Goal: Task Accomplishment & Management: Use online tool/utility

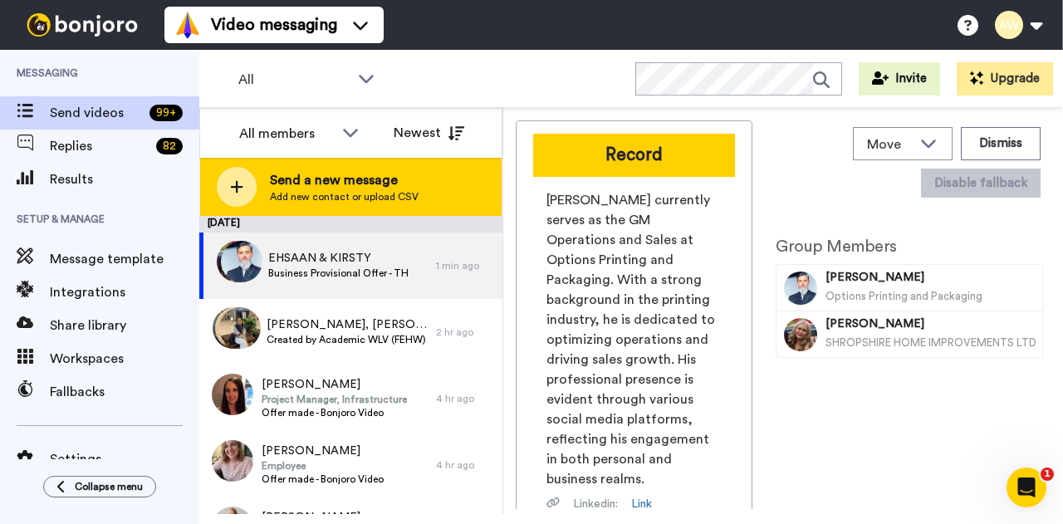
click at [316, 188] on span "Send a new message" at bounding box center [344, 180] width 149 height 20
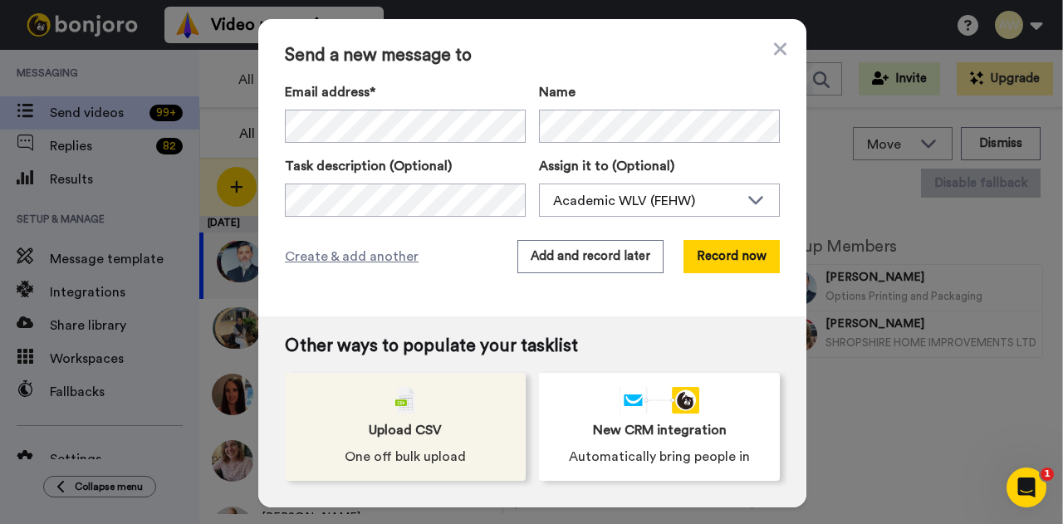
click at [466, 422] on div "Upload CSV One off bulk upload" at bounding box center [405, 427] width 241 height 108
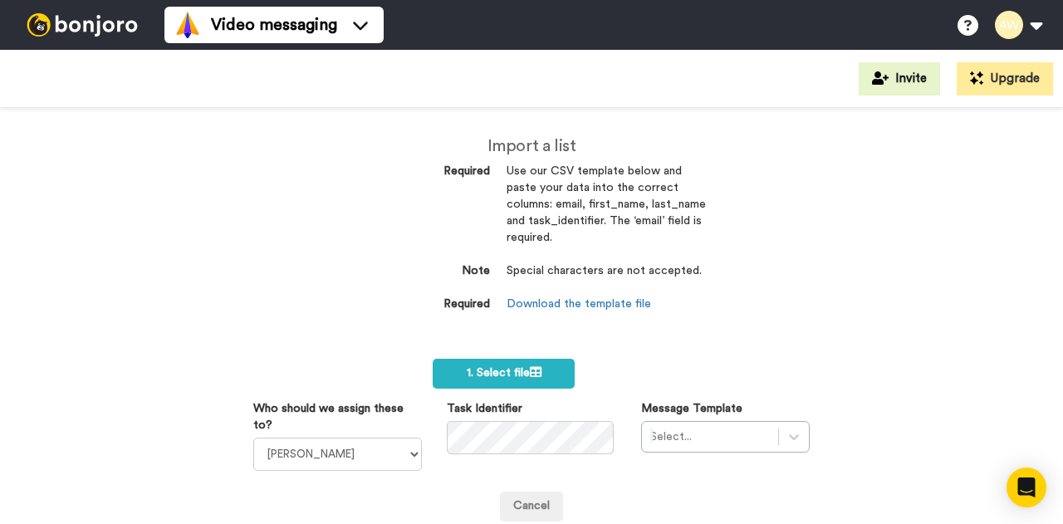
click at [601, 296] on dd "Download the template file" at bounding box center [606, 304] width 199 height 17
click at [623, 310] on link "Download the template file" at bounding box center [579, 304] width 144 height 12
click at [581, 301] on link "Download the template file" at bounding box center [579, 304] width 144 height 12
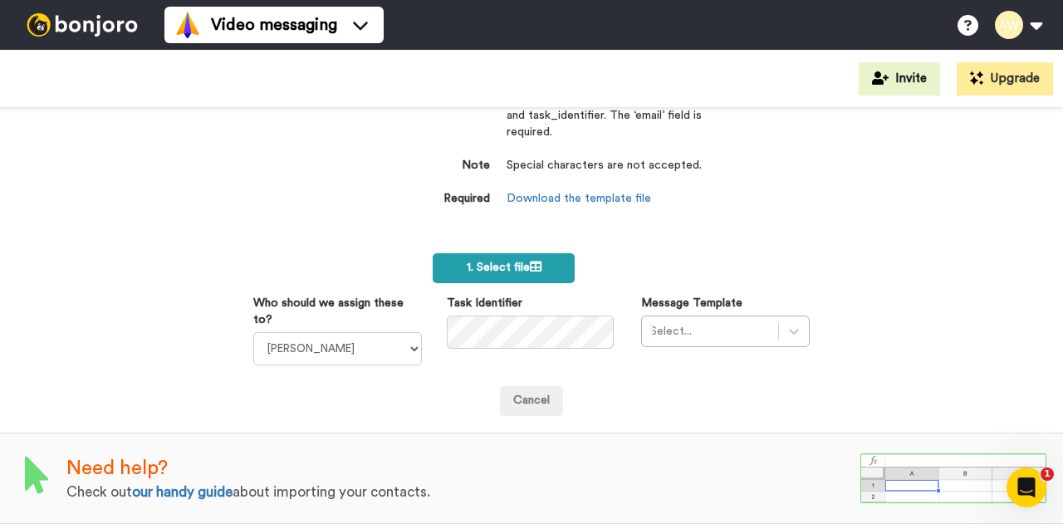
click at [507, 262] on span "1. Select file" at bounding box center [504, 268] width 75 height 12
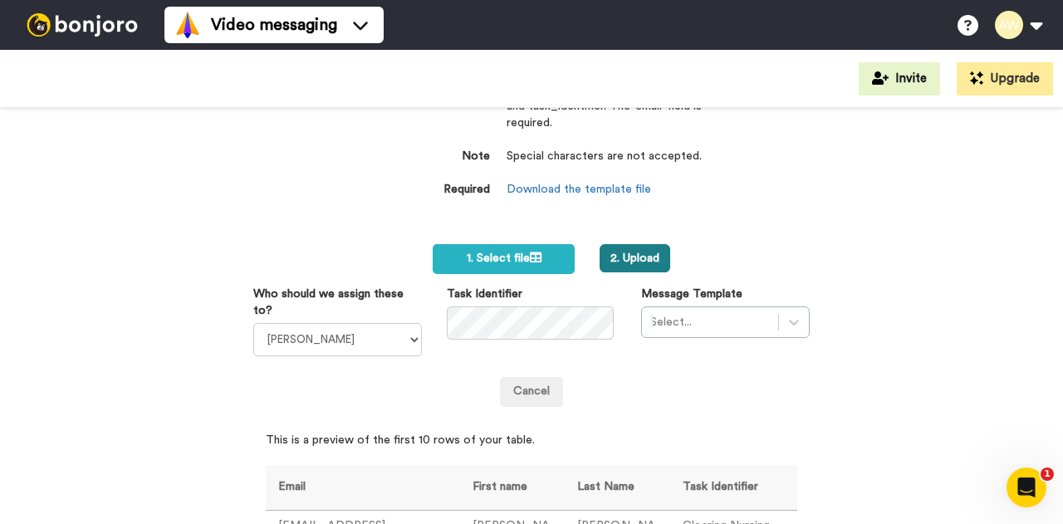
click at [611, 257] on button "2. Upload" at bounding box center [635, 258] width 71 height 28
click at [354, 352] on select "Laura Wright Amarjit Duggal WLV Academic (FSE) Divandra Birla Bolutife Ademokoy…" at bounding box center [337, 339] width 169 height 33
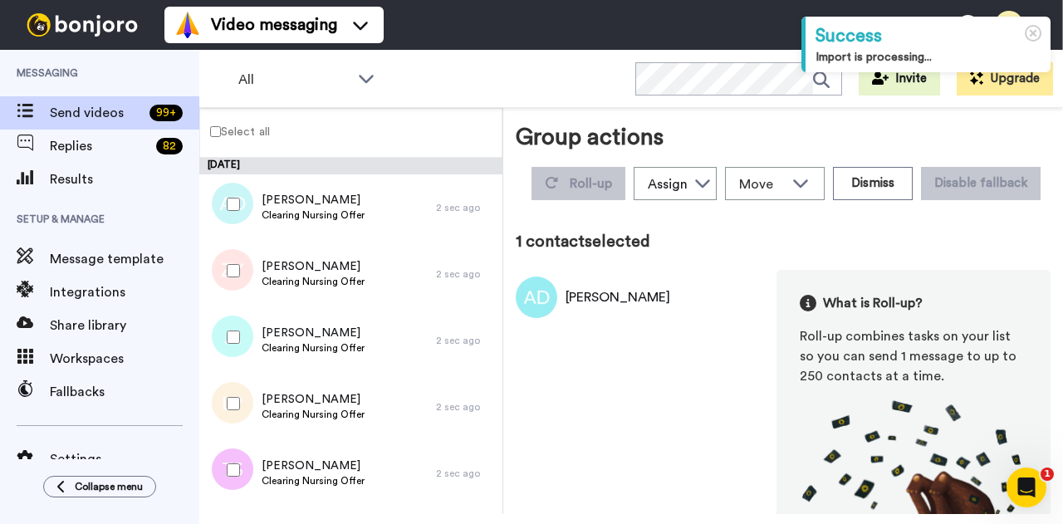
click at [242, 274] on div at bounding box center [230, 271] width 60 height 58
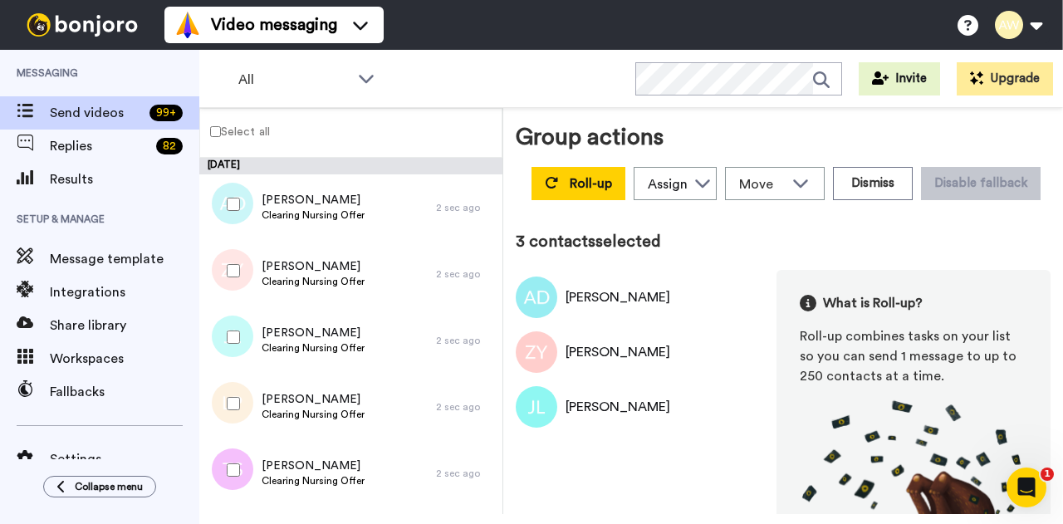
click at [244, 411] on div at bounding box center [230, 404] width 60 height 58
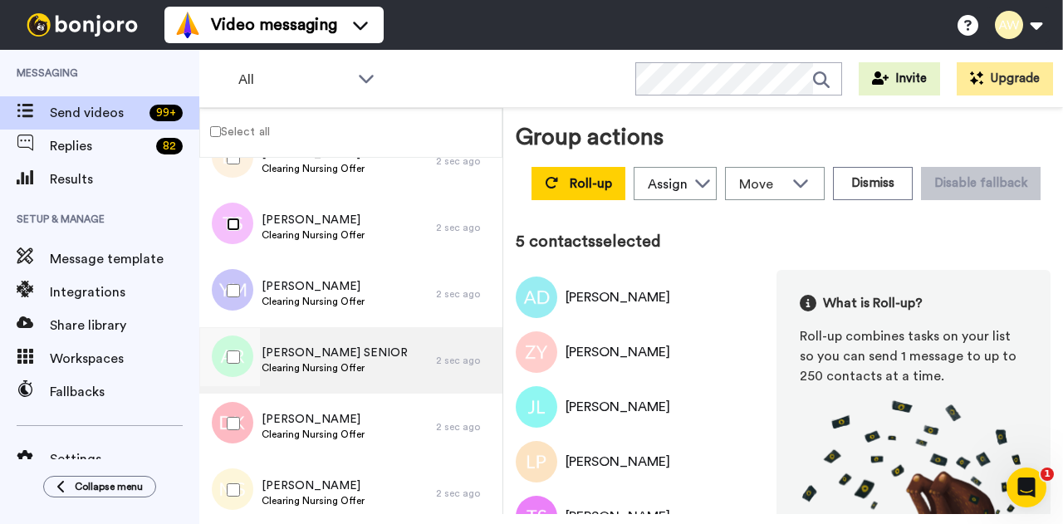
scroll to position [245, 0]
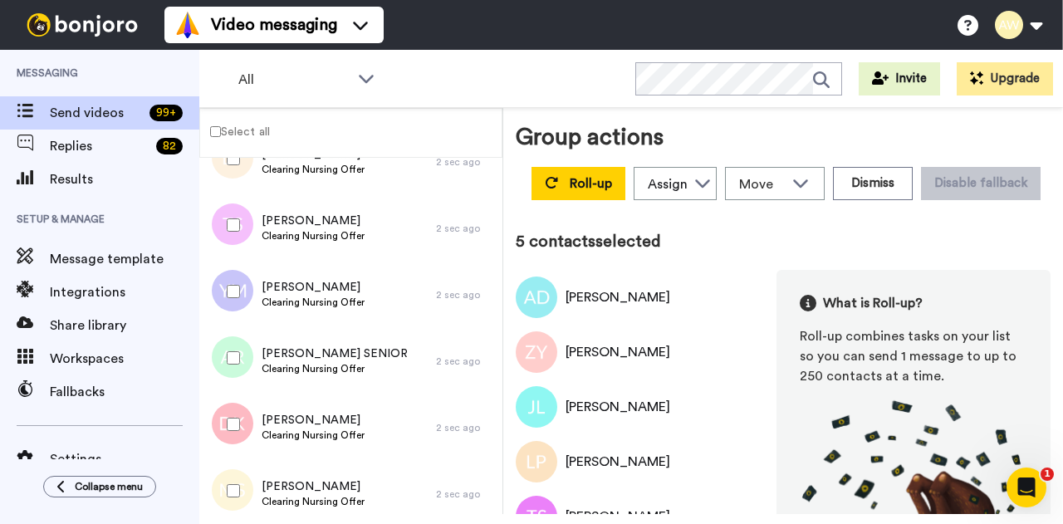
click at [242, 286] on div at bounding box center [230, 291] width 60 height 58
click at [233, 347] on div at bounding box center [230, 358] width 60 height 58
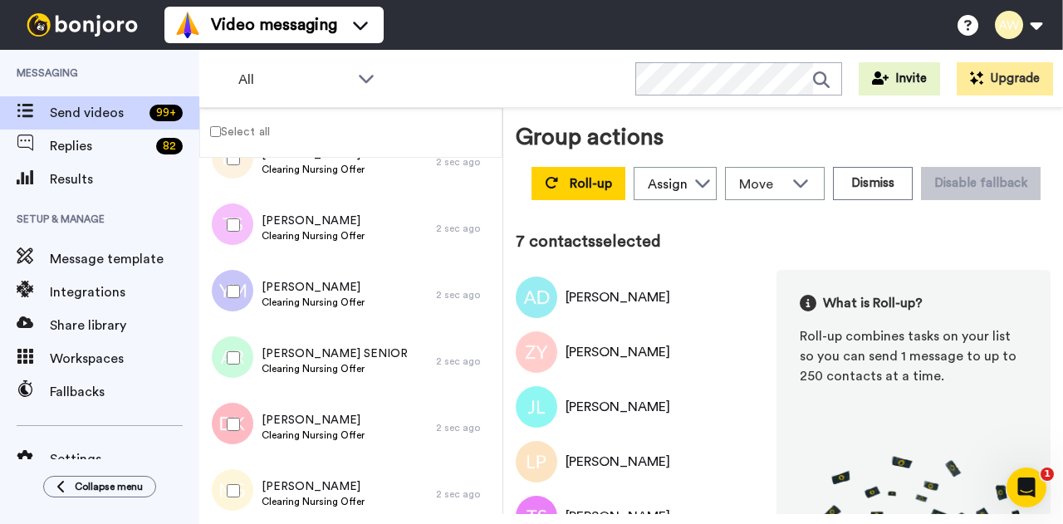
click at [233, 412] on div at bounding box center [230, 424] width 60 height 58
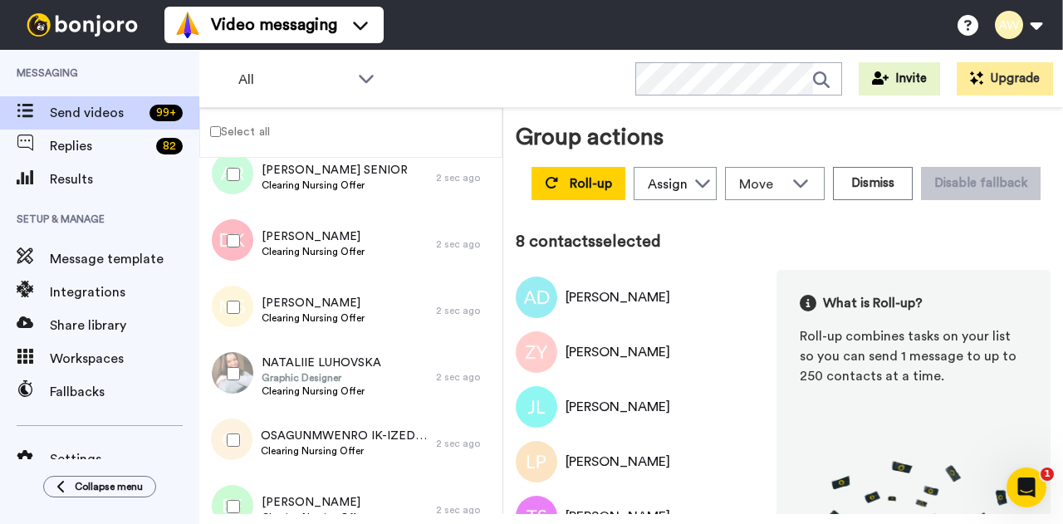
scroll to position [433, 0]
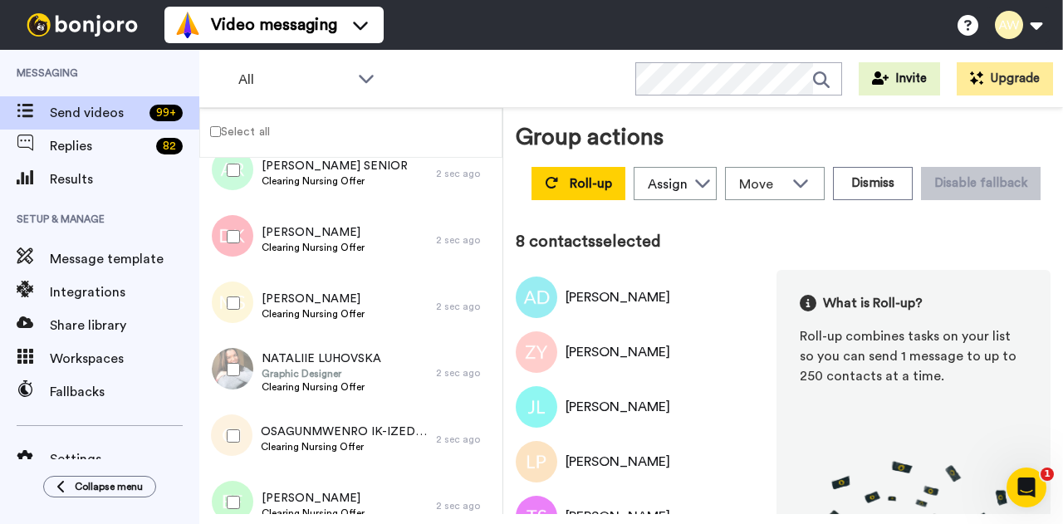
click at [230, 310] on div at bounding box center [230, 303] width 60 height 58
click at [243, 374] on div at bounding box center [230, 369] width 60 height 58
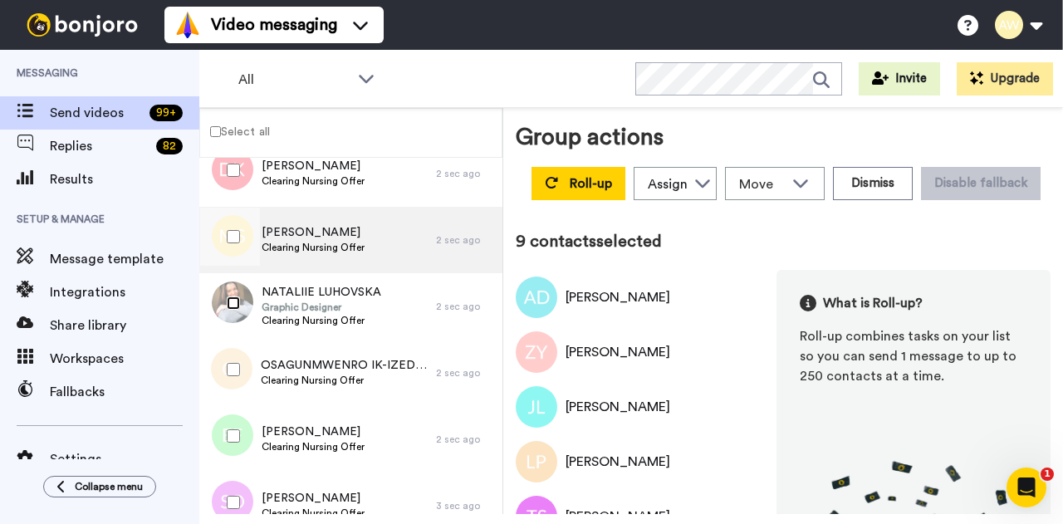
scroll to position [500, 0]
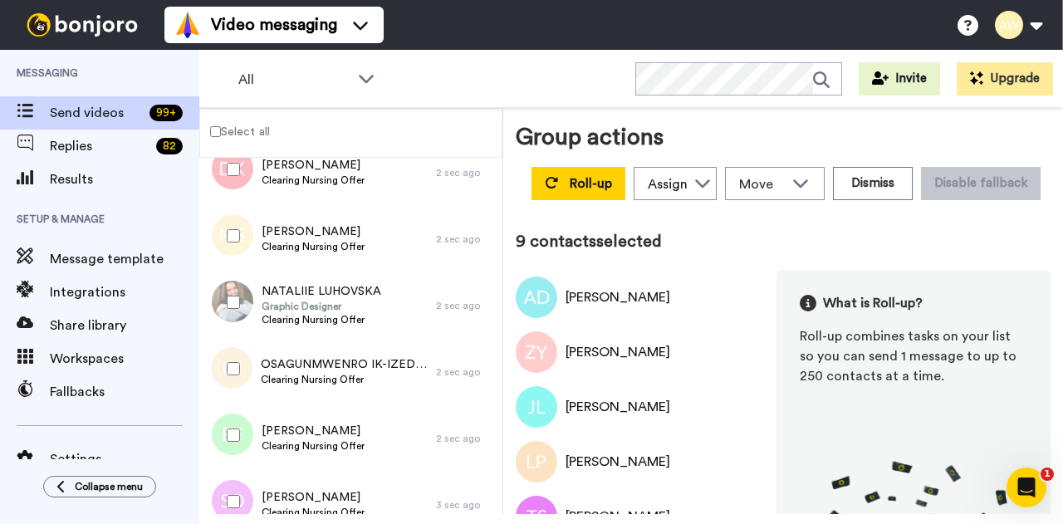
click at [244, 362] on div at bounding box center [230, 369] width 60 height 58
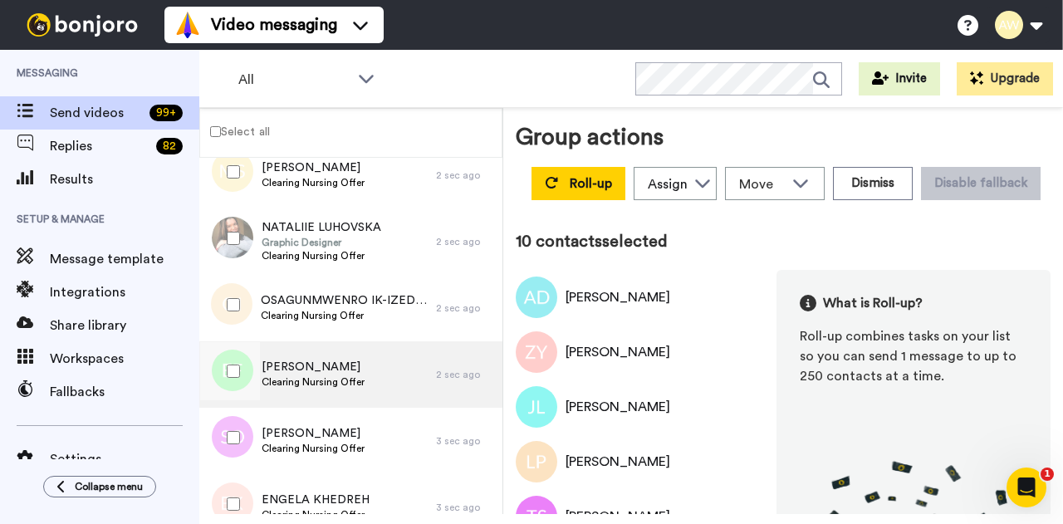
scroll to position [565, 0]
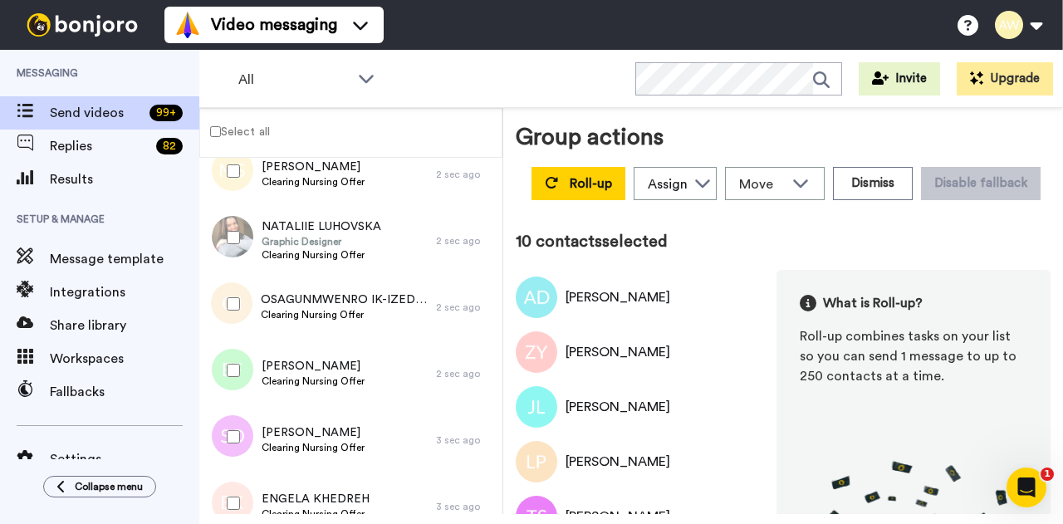
click at [254, 387] on div at bounding box center [230, 370] width 60 height 58
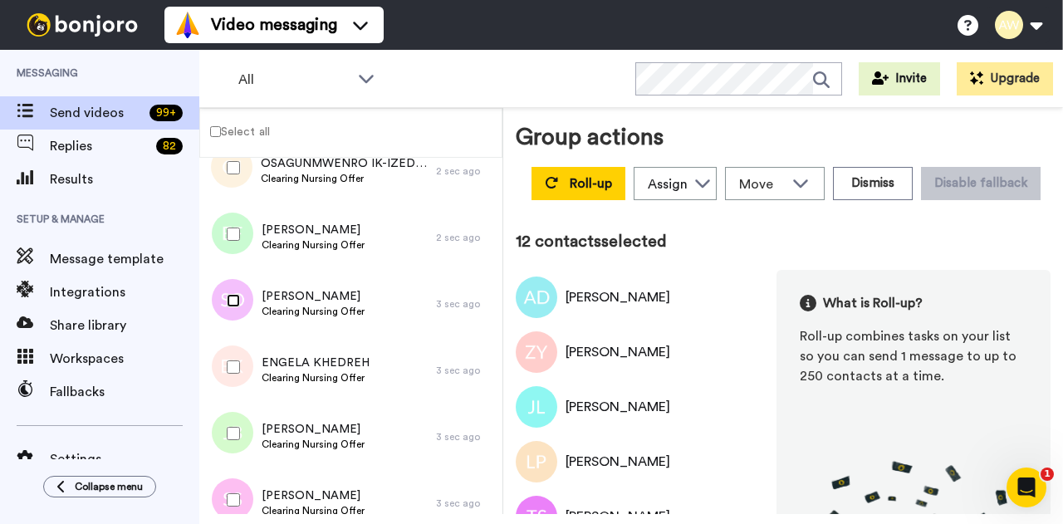
scroll to position [710, 0]
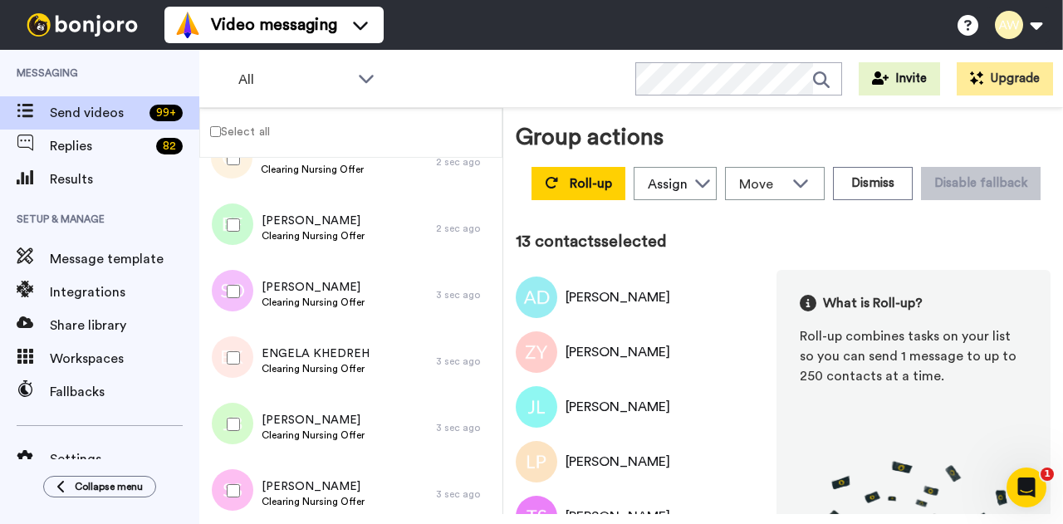
click at [244, 420] on div at bounding box center [230, 424] width 60 height 58
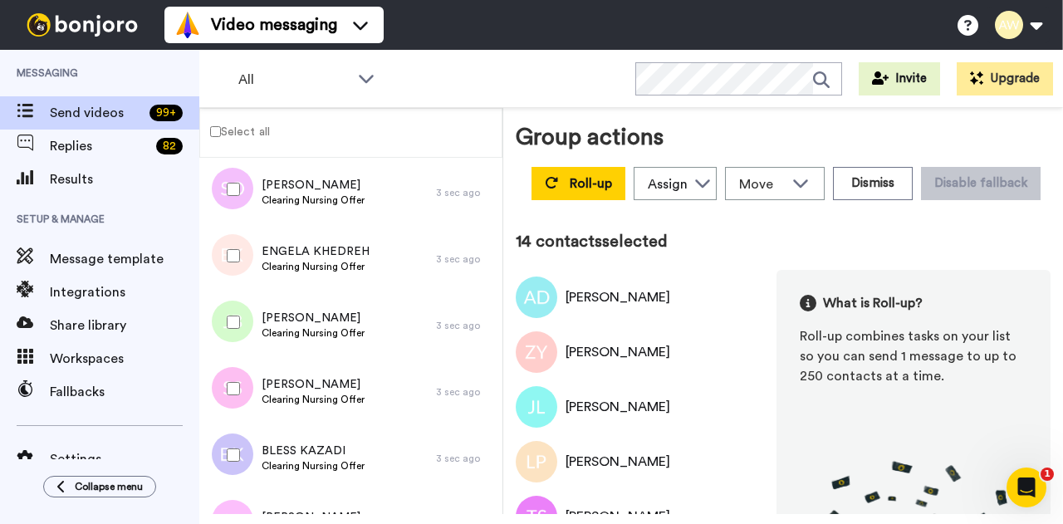
scroll to position [814, 0]
click at [237, 466] on div at bounding box center [230, 453] width 60 height 58
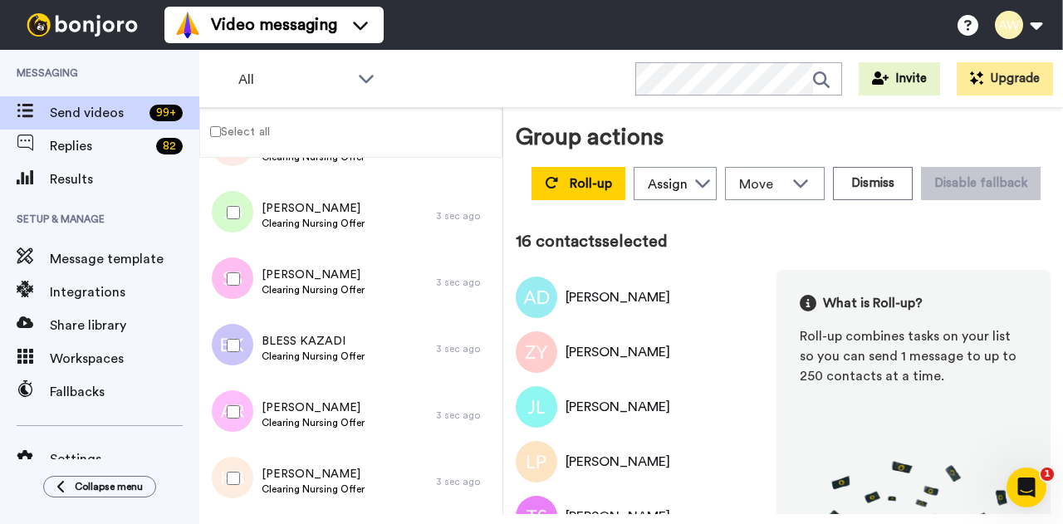
scroll to position [933, 0]
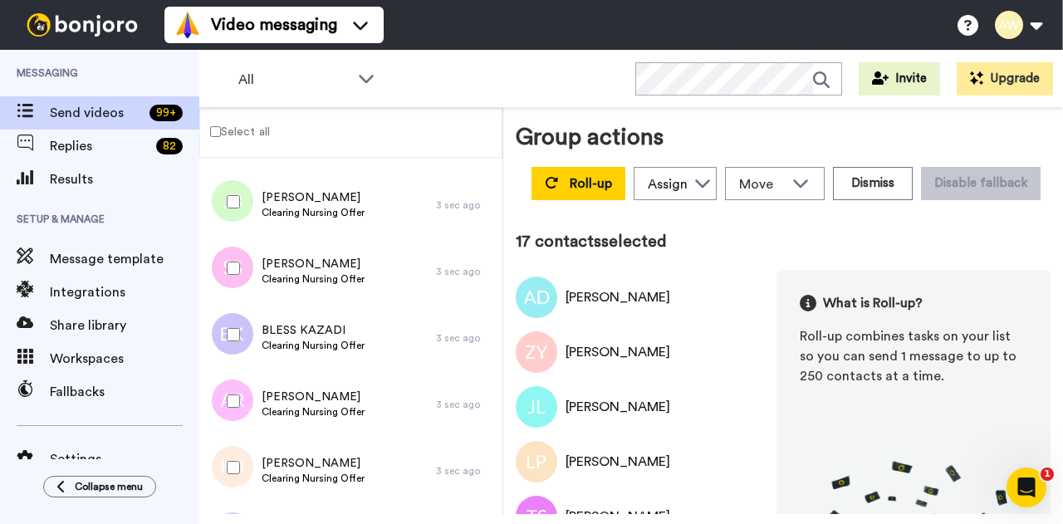
click at [242, 475] on div at bounding box center [230, 467] width 60 height 58
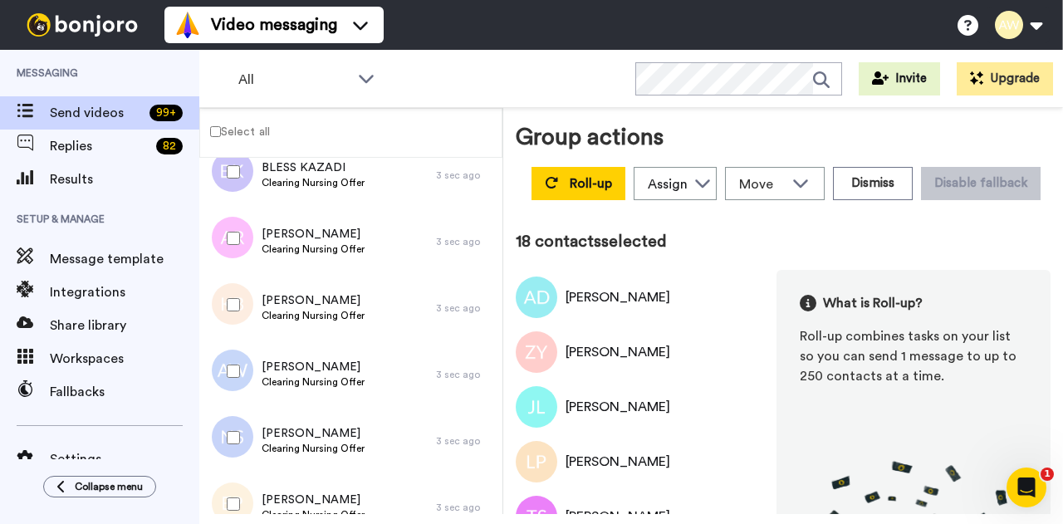
scroll to position [1102, 0]
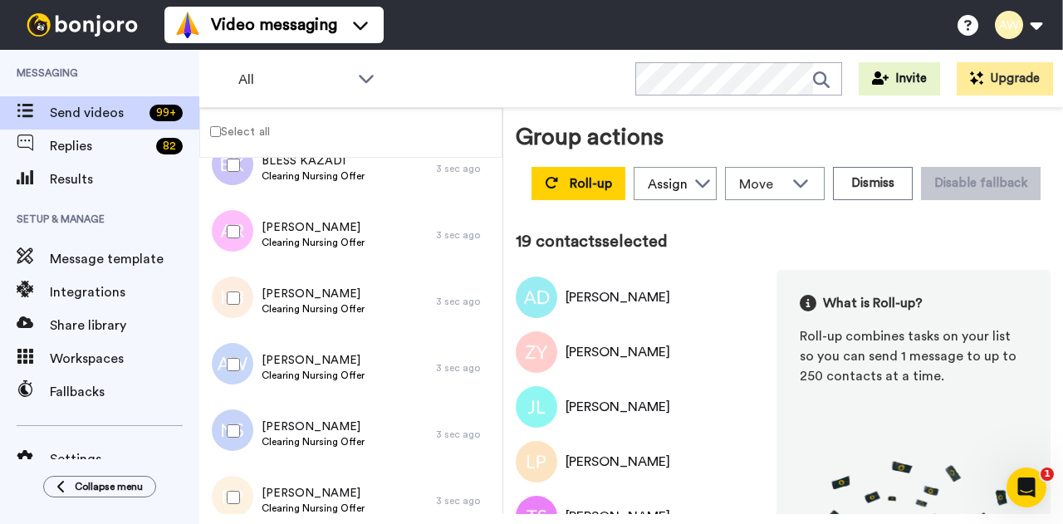
click at [233, 420] on div at bounding box center [230, 431] width 60 height 58
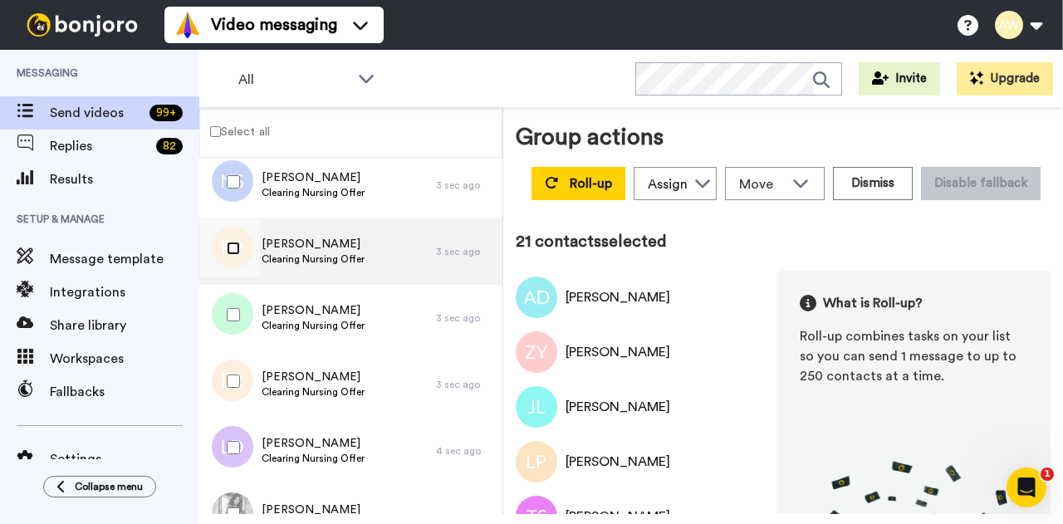
scroll to position [1354, 0]
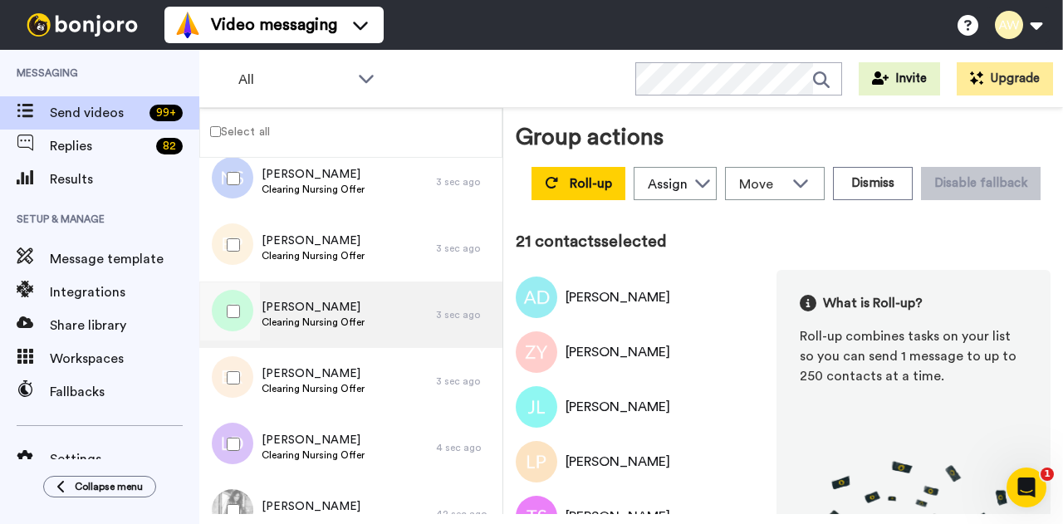
click at [318, 311] on span "[PERSON_NAME]" at bounding box center [313, 307] width 103 height 17
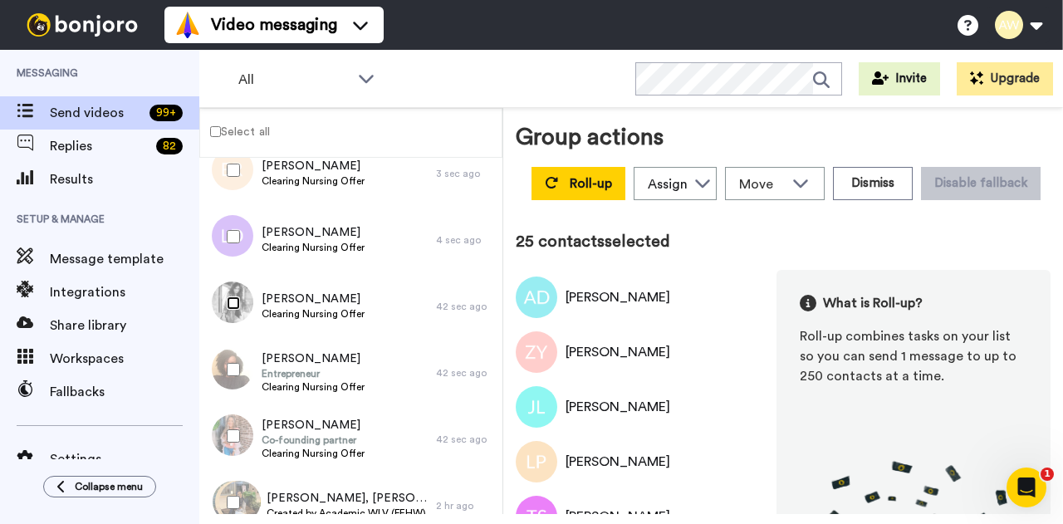
scroll to position [1563, 0]
click at [222, 439] on div at bounding box center [230, 435] width 60 height 58
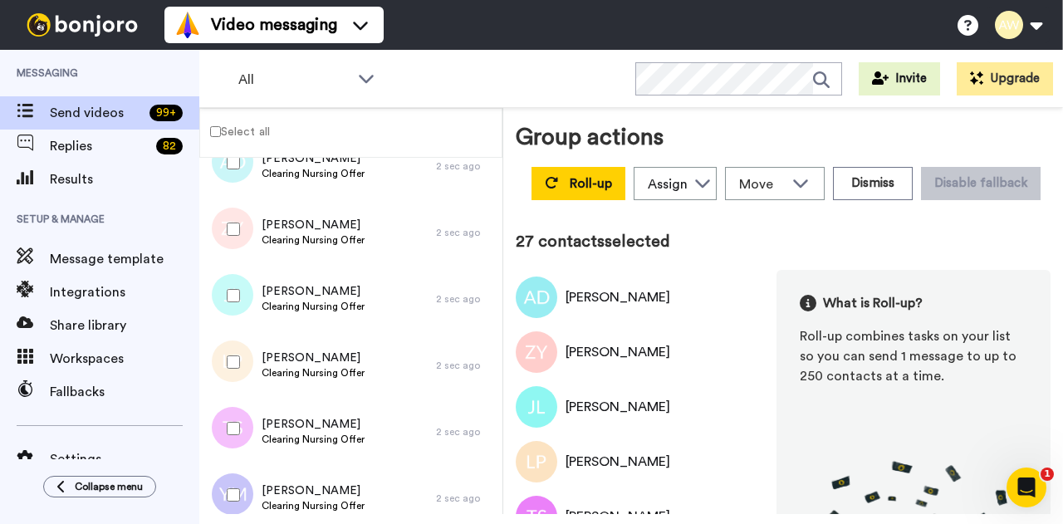
scroll to position [0, 0]
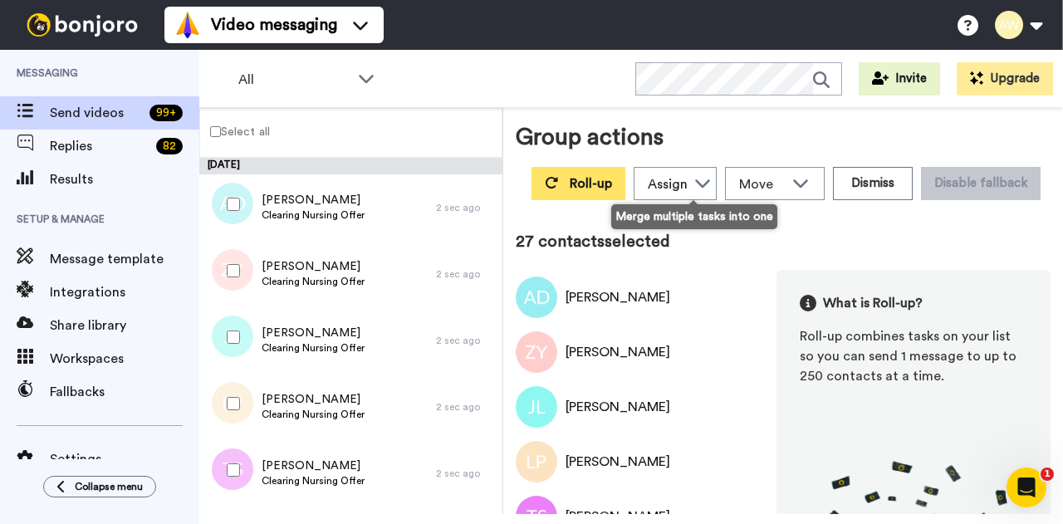
click at [612, 183] on span "Roll-up" at bounding box center [591, 183] width 42 height 13
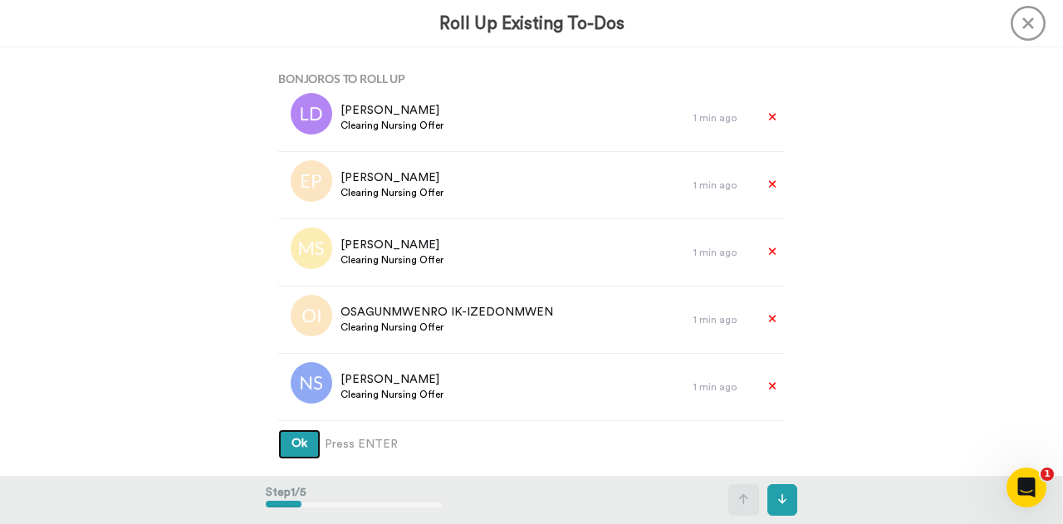
scroll to position [1476, 0]
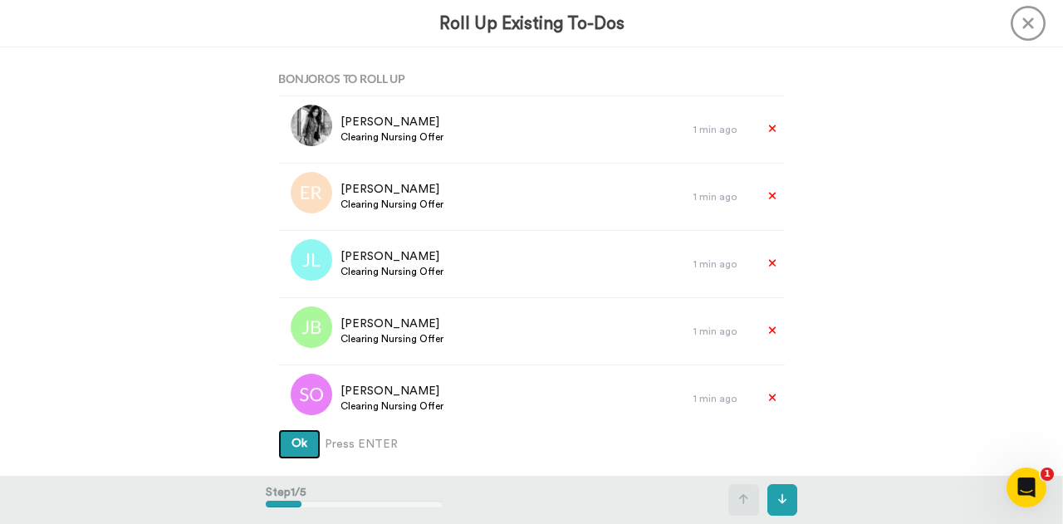
click at [296, 458] on button "Ok" at bounding box center [299, 444] width 42 height 30
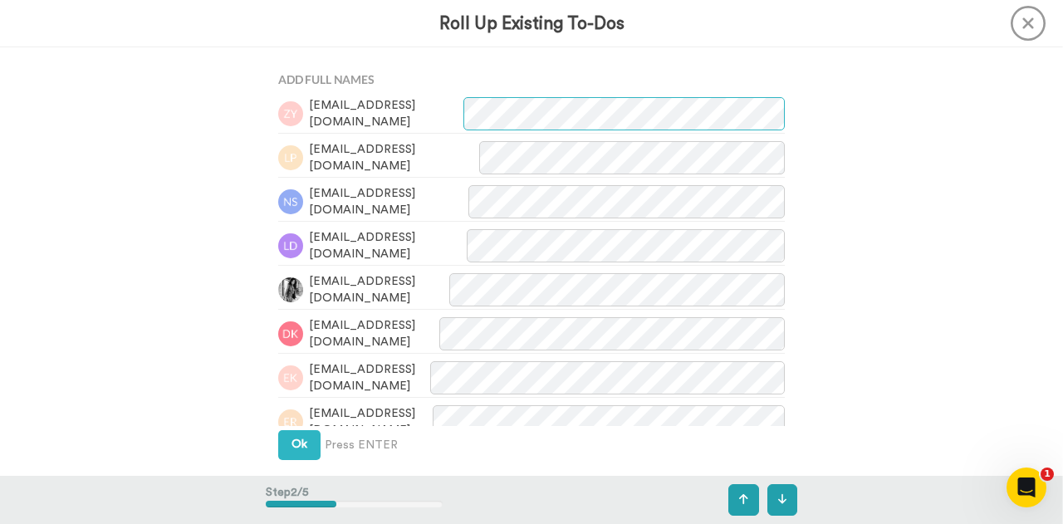
scroll to position [428, 0]
click at [296, 458] on button "Ok" at bounding box center [299, 444] width 42 height 30
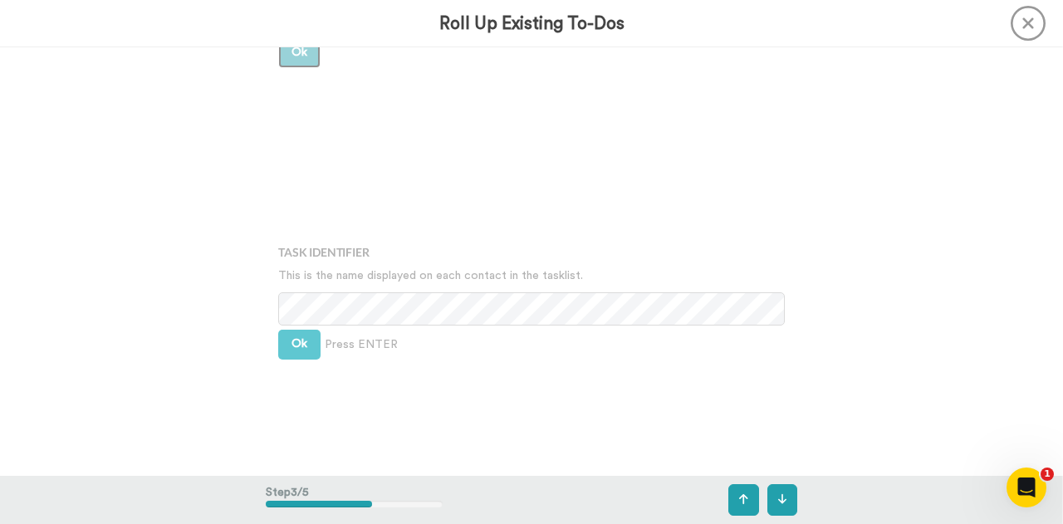
scroll to position [857, 0]
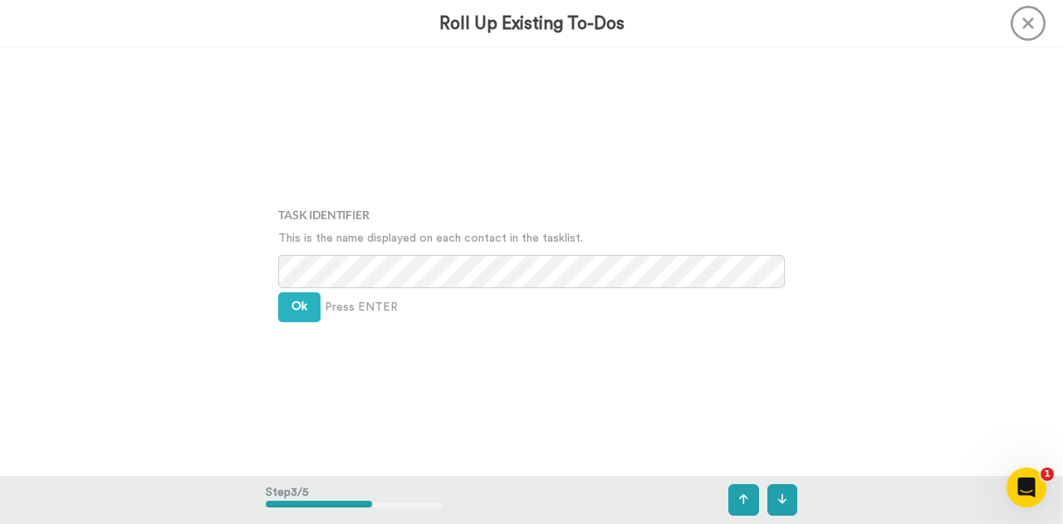
click at [331, 254] on div "Task Identifier This is the name displayed on each contact in the tasklist. Ok …" at bounding box center [531, 261] width 531 height 262
click at [311, 295] on button "Ok" at bounding box center [299, 307] width 42 height 30
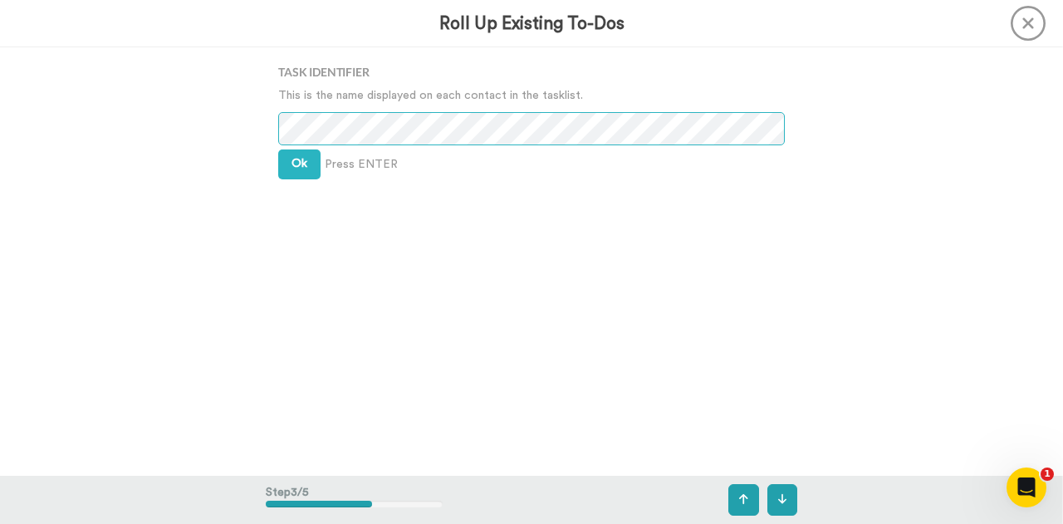
scroll to position [947, 0]
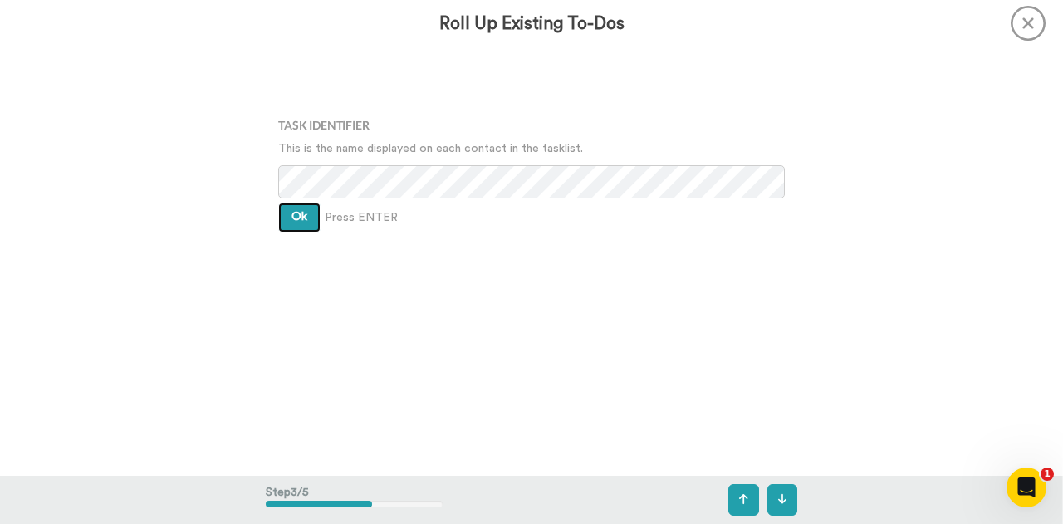
click at [299, 214] on span "Ok" at bounding box center [299, 217] width 16 height 12
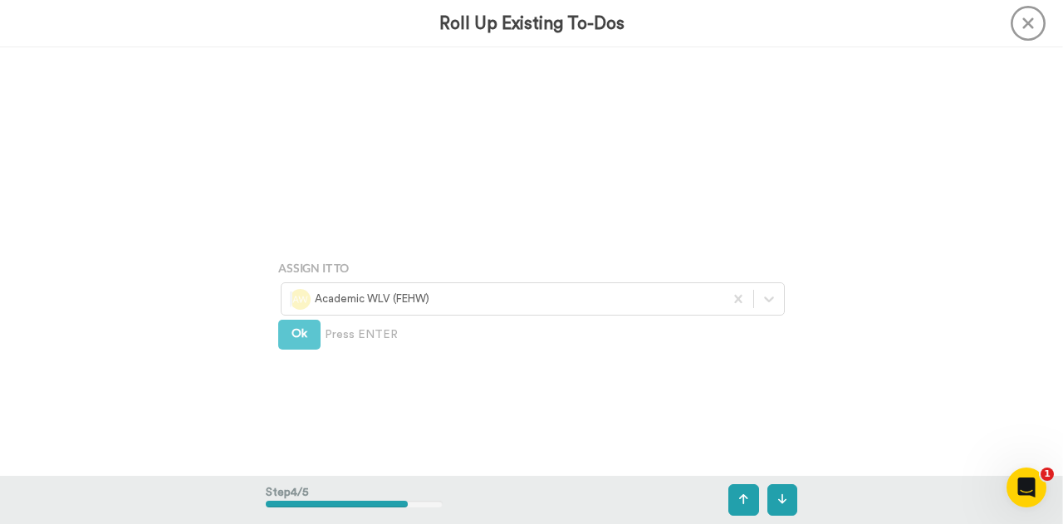
scroll to position [1285, 0]
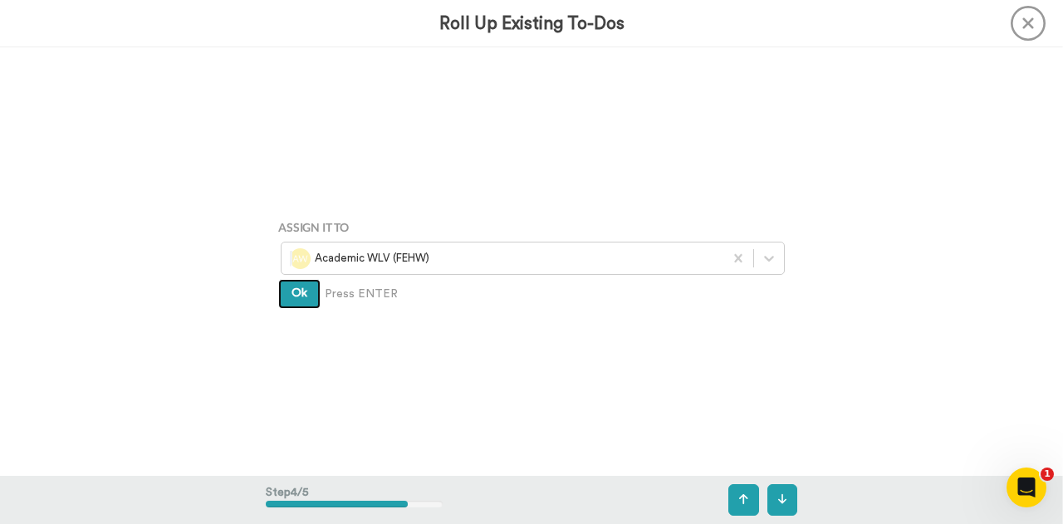
click at [306, 299] on button "Ok" at bounding box center [299, 294] width 42 height 30
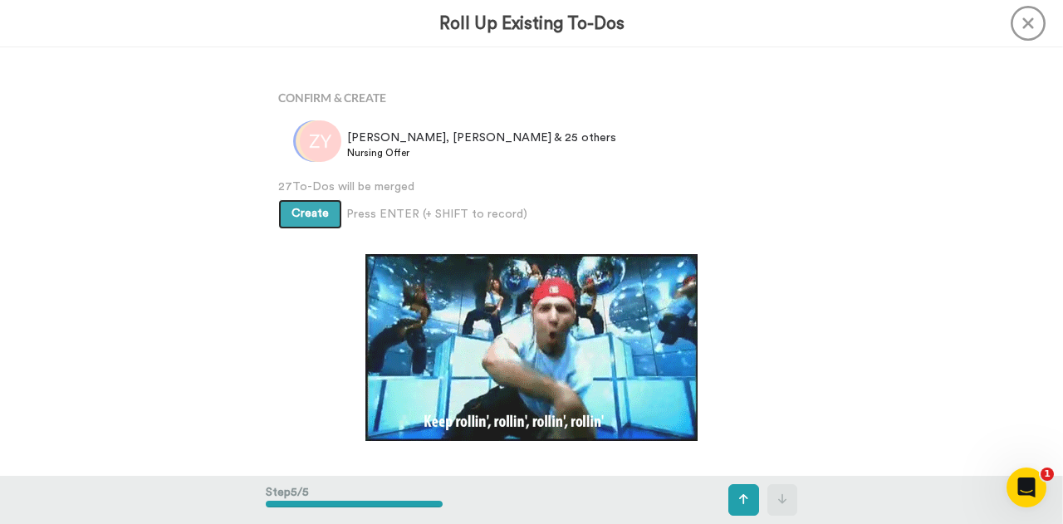
scroll to position [1714, 0]
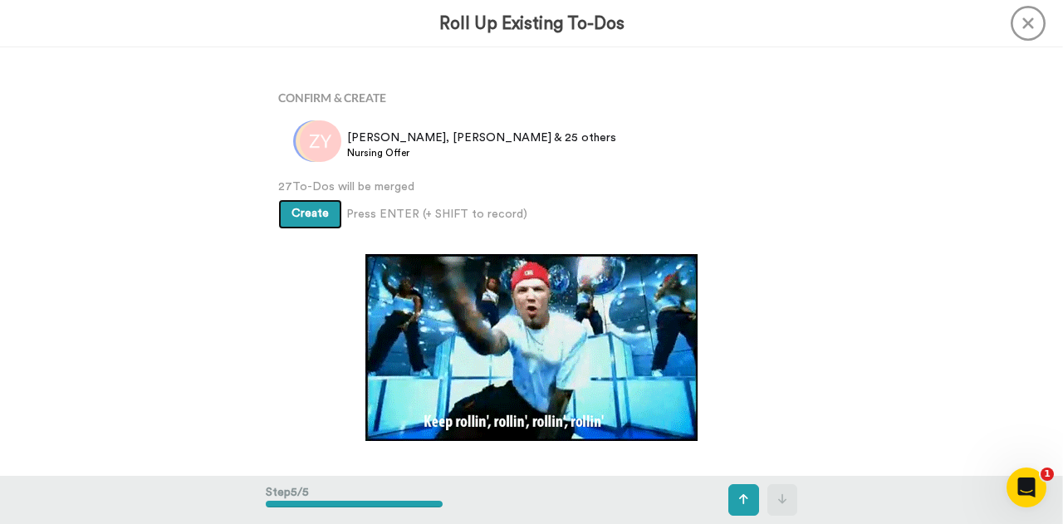
click at [312, 217] on span "Create" at bounding box center [309, 214] width 37 height 12
